Goal: Information Seeking & Learning: Learn about a topic

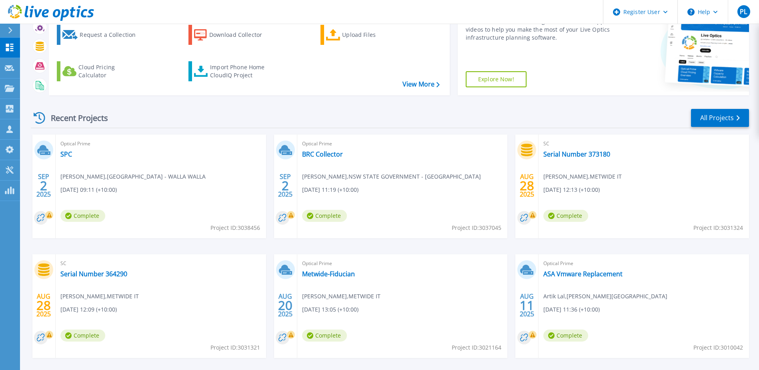
scroll to position [80, 0]
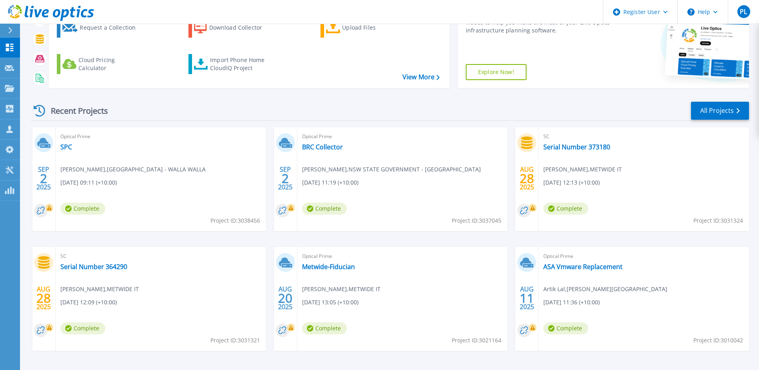
click at [334, 163] on div "Optical Prime BRC Collector [PERSON_NAME] , NSW STATE GOVERNMENT - [GEOGRAPHIC_…" at bounding box center [402, 179] width 211 height 104
click at [329, 146] on link "BRC Collector" at bounding box center [322, 147] width 41 height 8
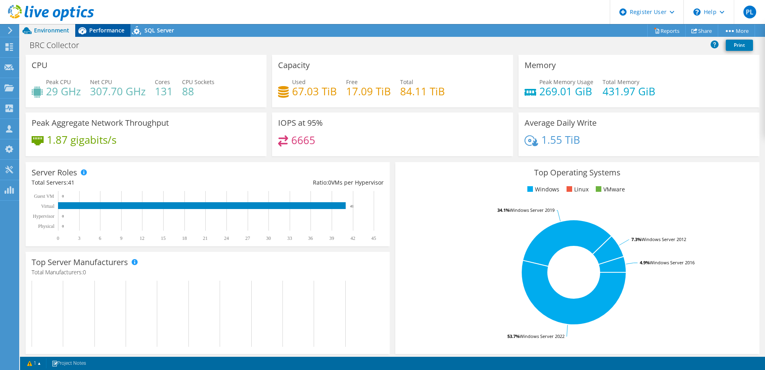
click at [105, 30] on span "Performance" at bounding box center [106, 30] width 35 height 8
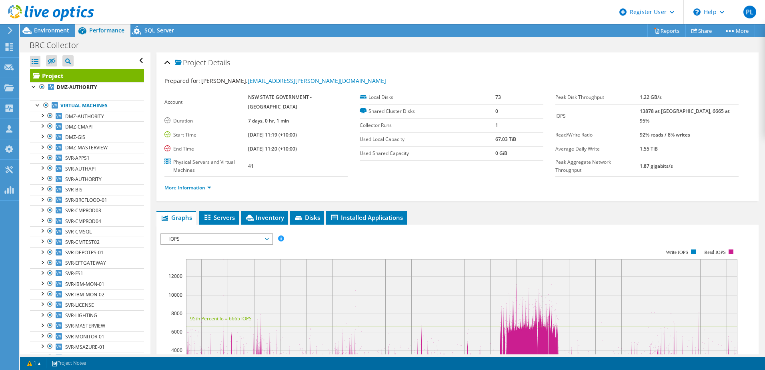
click at [207, 184] on link "More Information" at bounding box center [188, 187] width 47 height 7
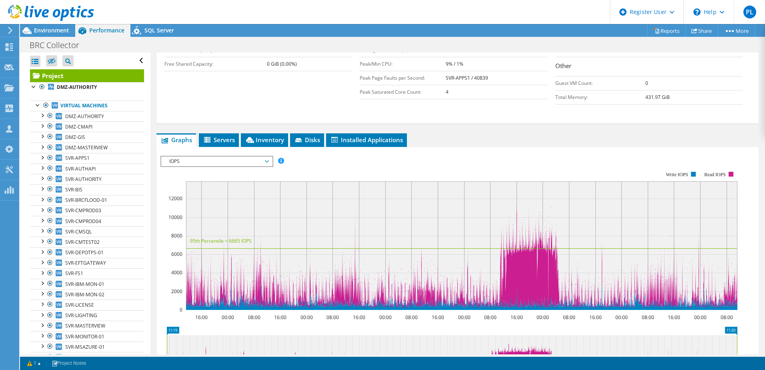
scroll to position [240, 0]
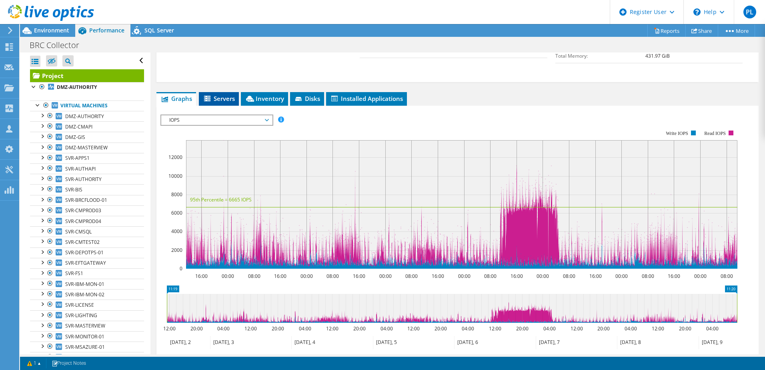
click at [227, 94] on span "Servers" at bounding box center [219, 98] width 32 height 8
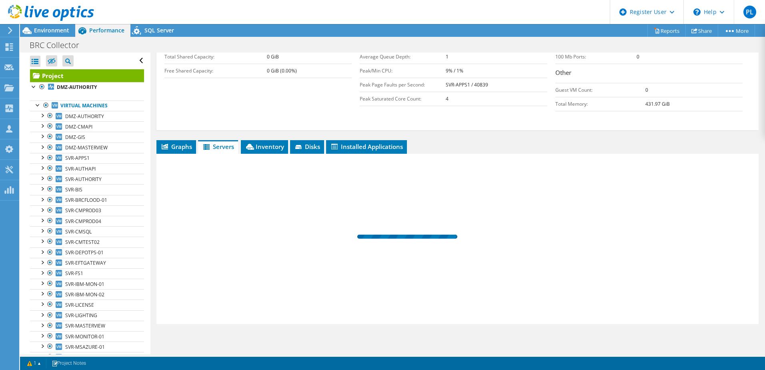
scroll to position [176, 0]
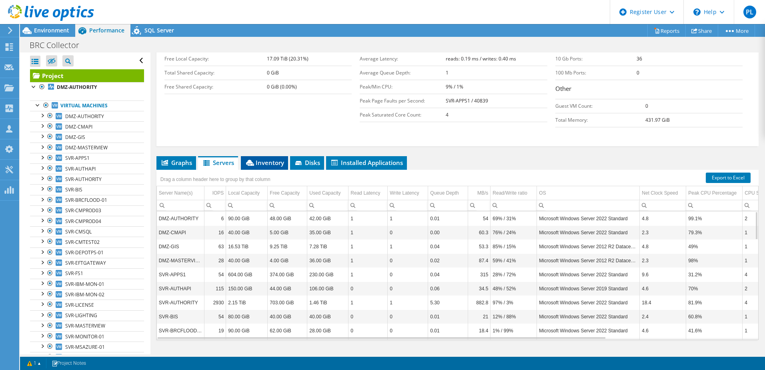
click at [267, 159] on span "Inventory" at bounding box center [264, 163] width 39 height 8
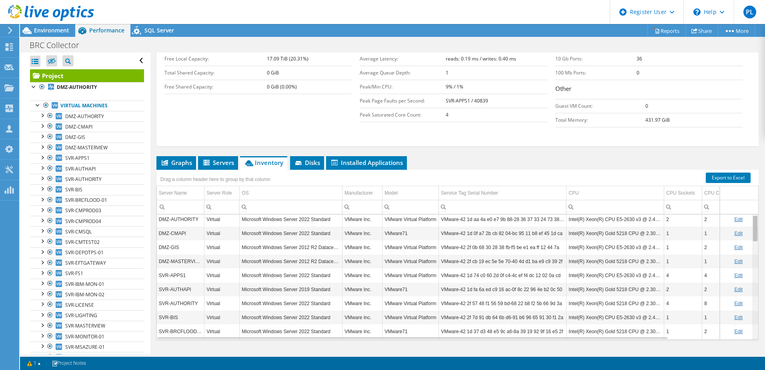
scroll to position [0, 0]
drag, startPoint x: 751, startPoint y: 244, endPoint x: 739, endPoint y: 211, distance: 35.1
click at [739, 211] on body "PL Dell User Phillip Liang Phillip.Liang@Dell.com Dell My Profile Log Out \n He…" at bounding box center [382, 185] width 765 height 370
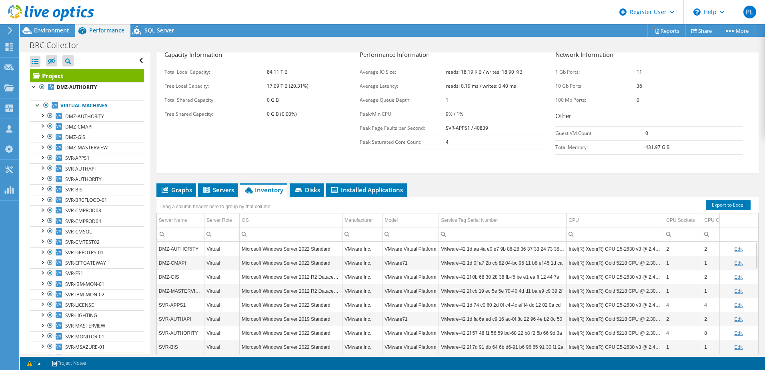
scroll to position [136, 0]
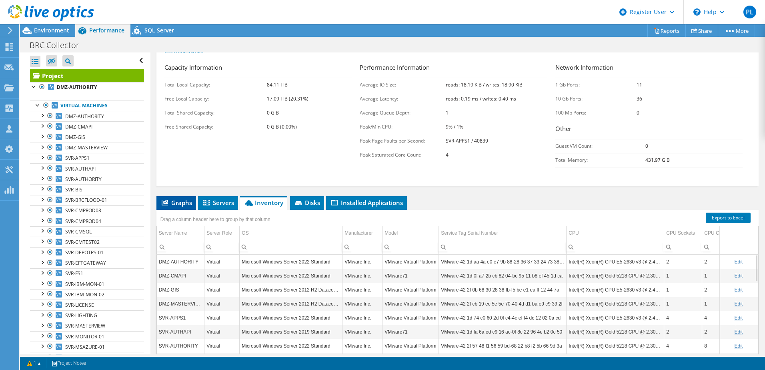
click at [185, 199] on span "Graphs" at bounding box center [177, 203] width 32 height 8
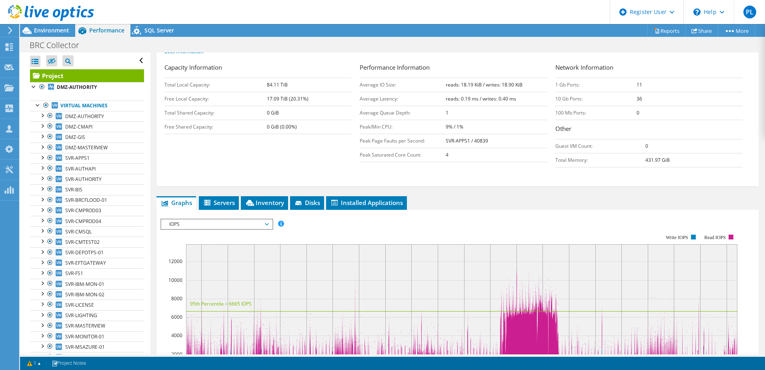
click at [263, 219] on span "IOPS" at bounding box center [216, 224] width 103 height 10
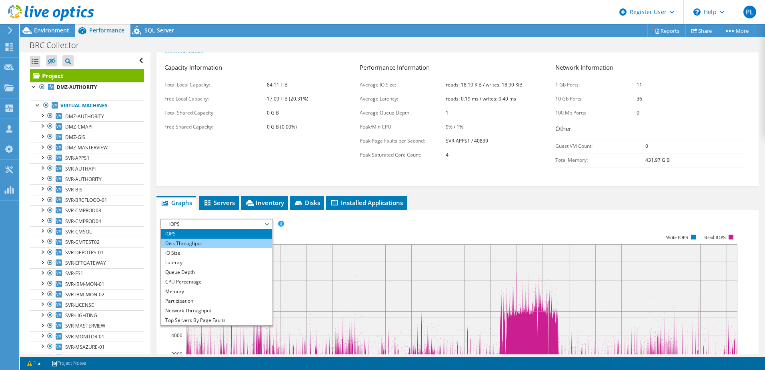
click at [245, 239] on li "Disk Throughput" at bounding box center [216, 244] width 111 height 10
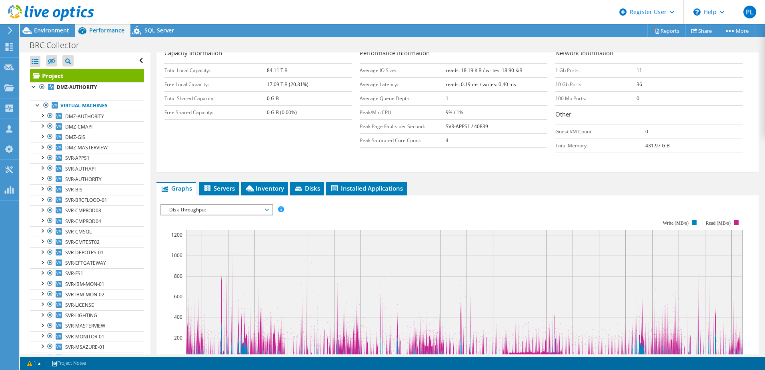
scroll to position [176, 0]
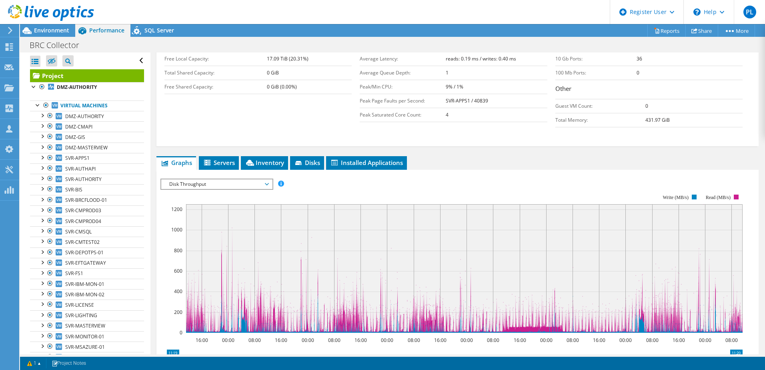
click at [251, 179] on span "Disk Throughput" at bounding box center [216, 184] width 103 height 10
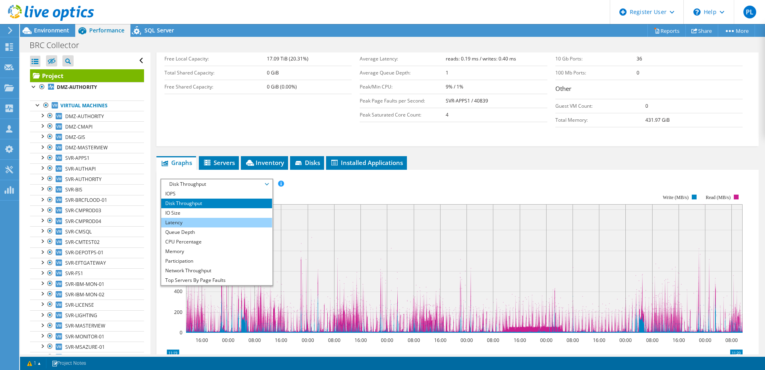
click at [215, 218] on li "Latency" at bounding box center [216, 223] width 111 height 10
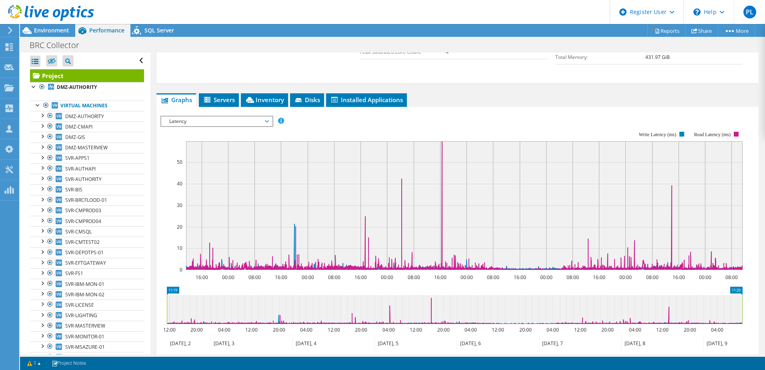
scroll to position [240, 0]
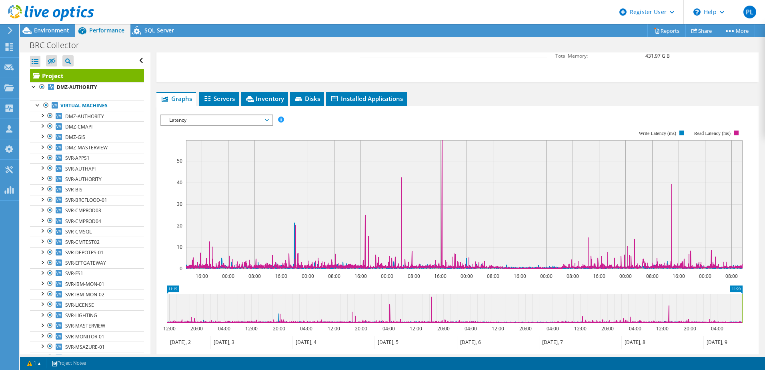
click at [220, 115] on span "Latency" at bounding box center [216, 120] width 103 height 10
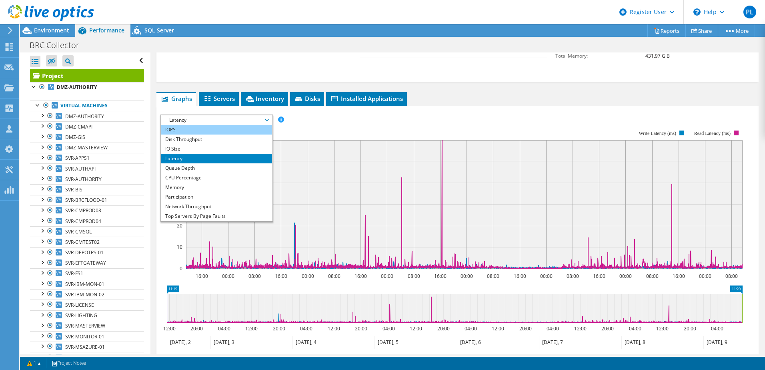
click at [210, 125] on li "IOPS" at bounding box center [216, 130] width 111 height 10
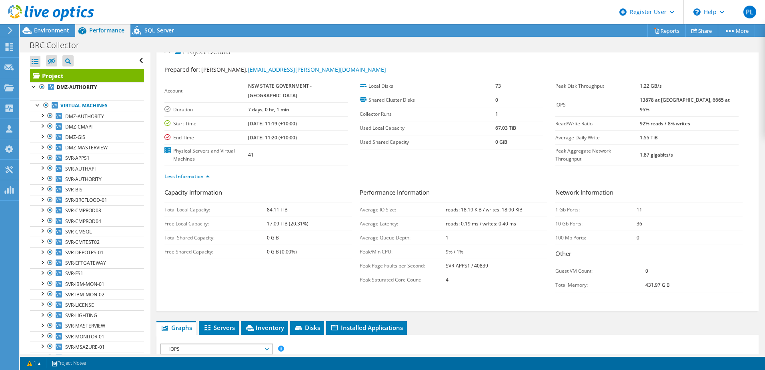
scroll to position [0, 0]
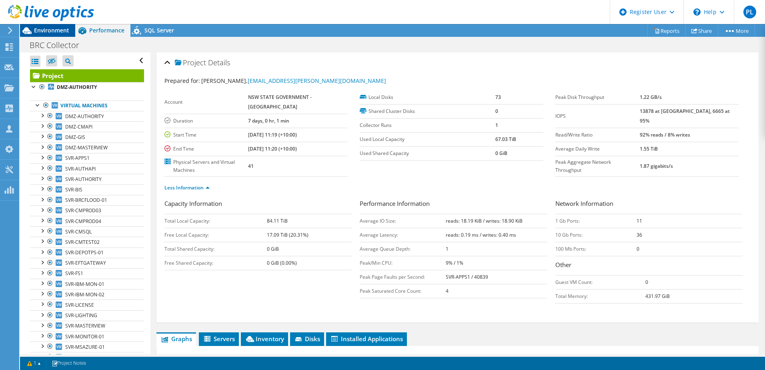
drag, startPoint x: 55, startPoint y: 31, endPoint x: 61, endPoint y: 28, distance: 6.6
click at [58, 29] on span "Environment" at bounding box center [51, 30] width 35 height 8
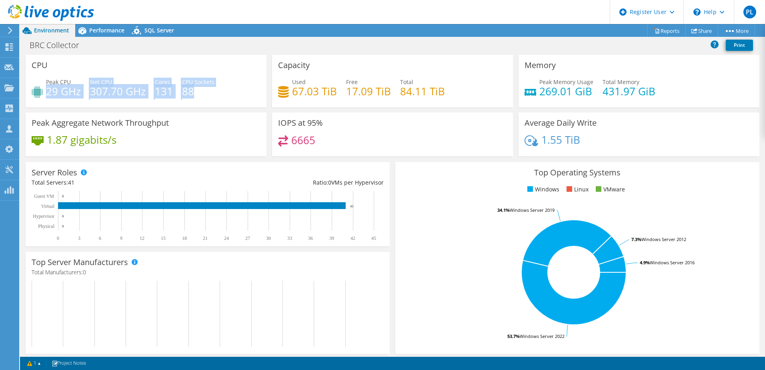
drag, startPoint x: 48, startPoint y: 90, endPoint x: 198, endPoint y: 98, distance: 150.7
click at [198, 98] on div "Peak CPU 29 GHz Net CPU 307.70 GHz Cores 131 CPU Sockets 88" at bounding box center [146, 91] width 229 height 26
click at [53, 92] on h4 "29 GHz" at bounding box center [63, 91] width 35 height 9
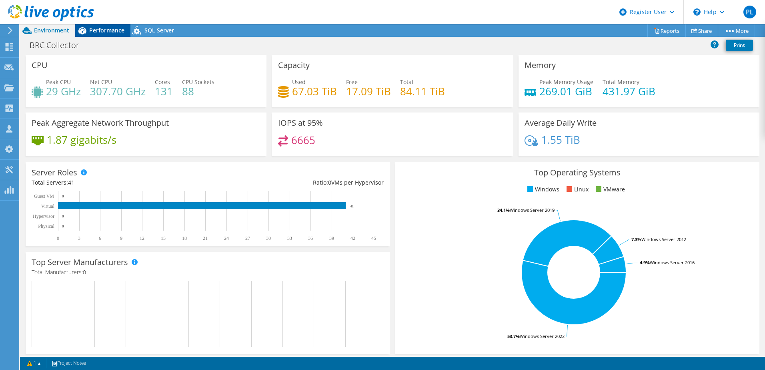
click at [96, 31] on span "Performance" at bounding box center [106, 30] width 35 height 8
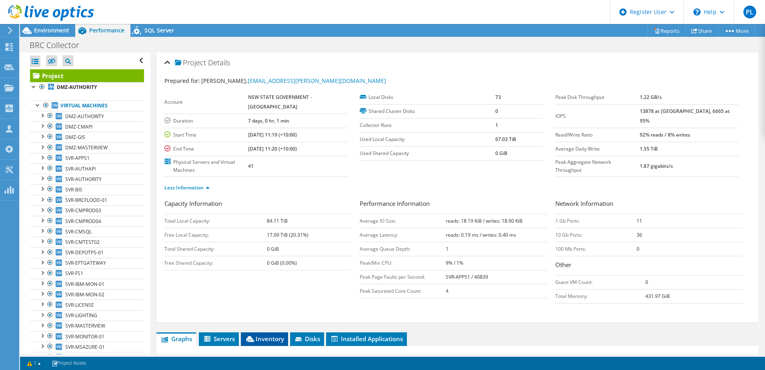
click at [265, 335] on span "Inventory" at bounding box center [264, 339] width 39 height 8
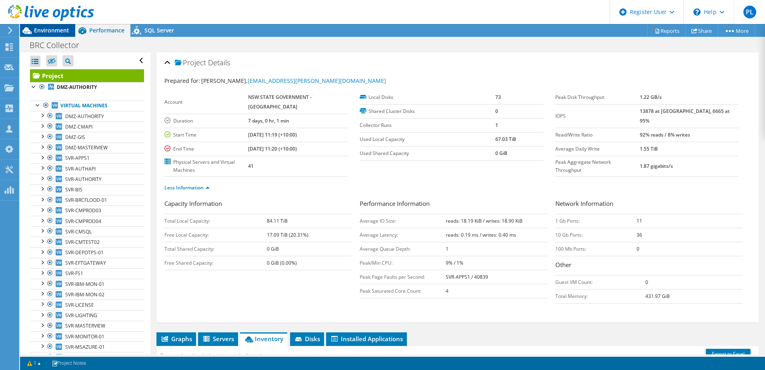
click at [59, 29] on span "Environment" at bounding box center [51, 30] width 35 height 8
